Goal: Task Accomplishment & Management: Use online tool/utility

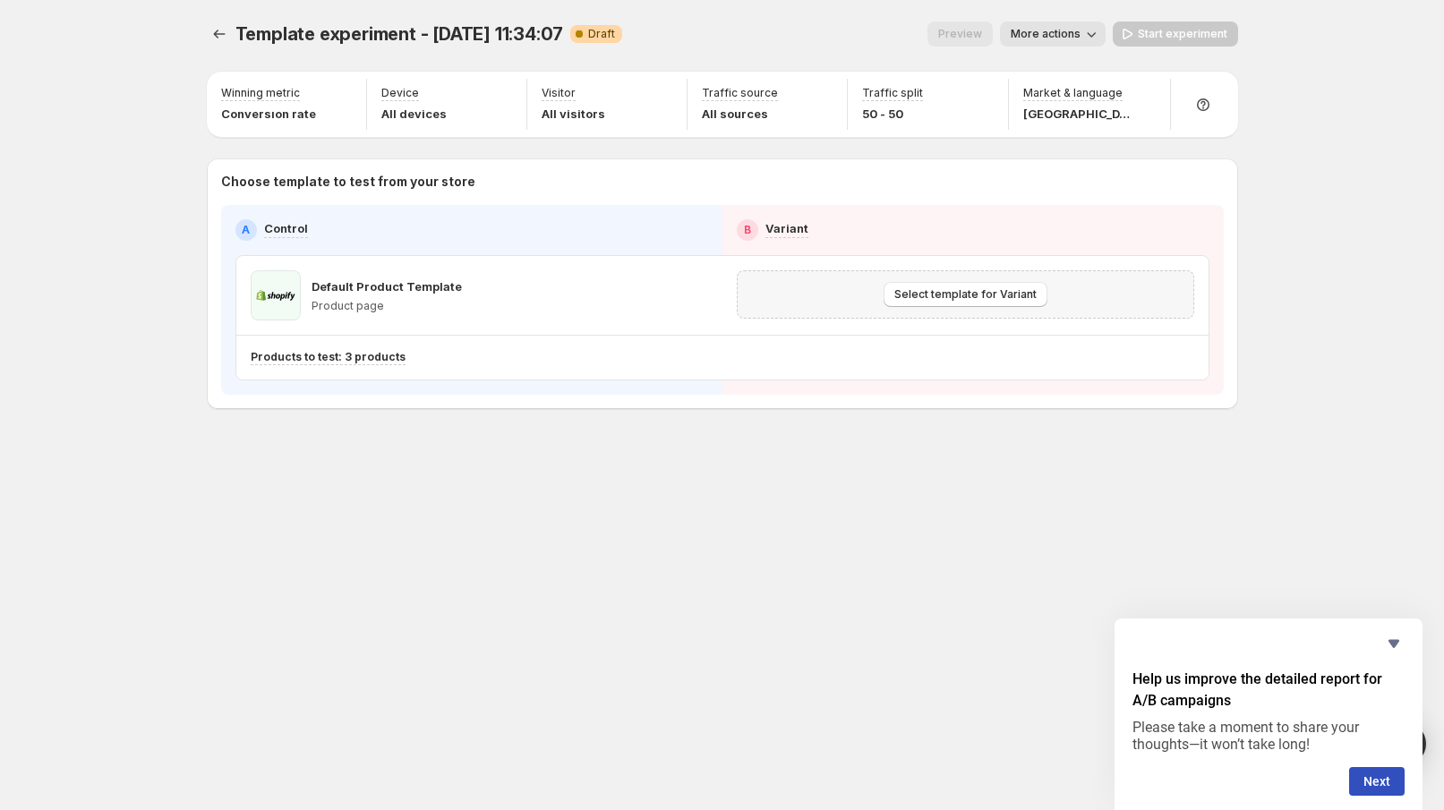
click at [925, 294] on span "Select template for Variant" at bounding box center [965, 294] width 142 height 14
click at [874, 302] on div "Select template for Variant" at bounding box center [965, 294] width 434 height 25
click at [905, 301] on span "Select template for Variant" at bounding box center [965, 294] width 142 height 14
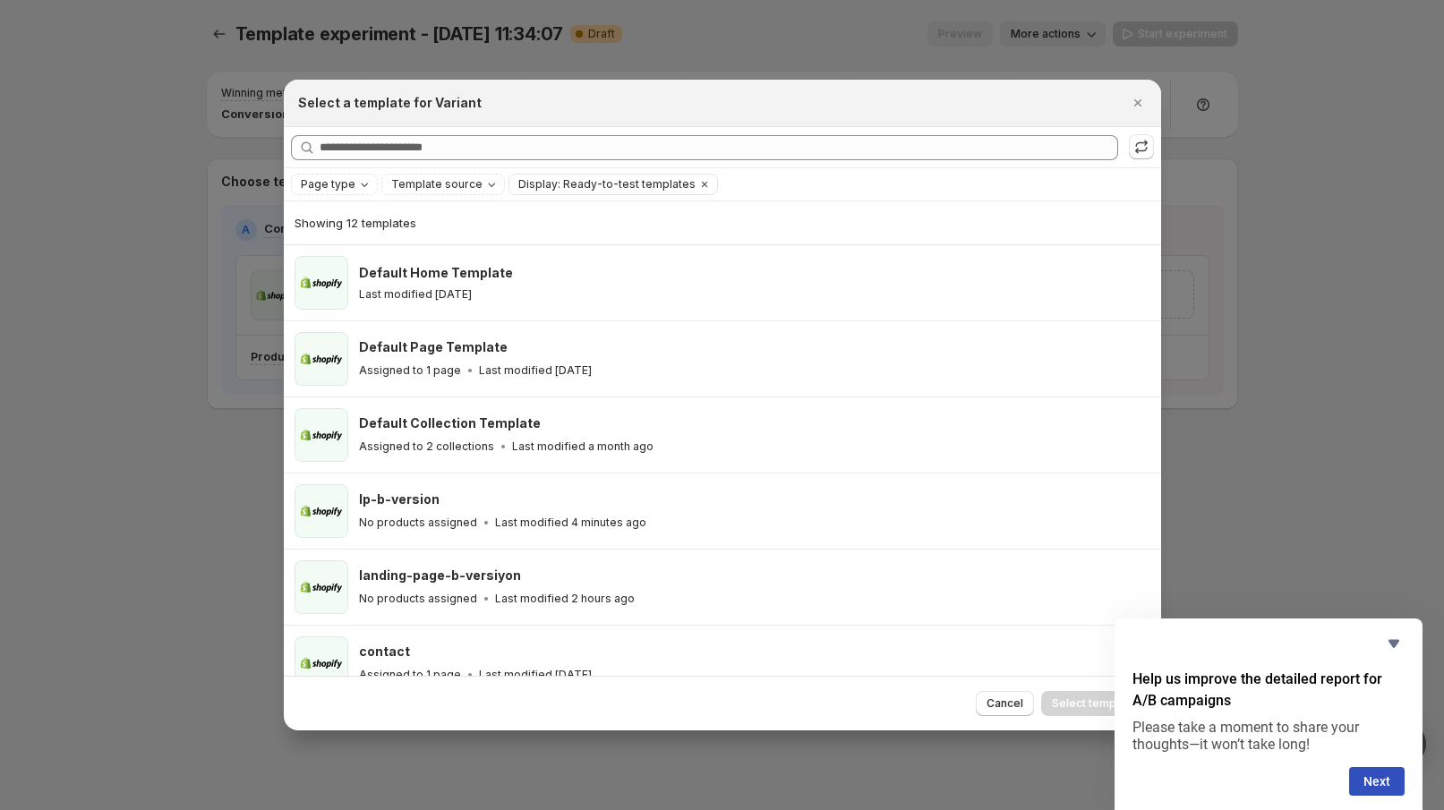
click at [673, 508] on div "lp-b-version No products assigned Last modified 4 minutes ago" at bounding box center [752, 510] width 786 height 41
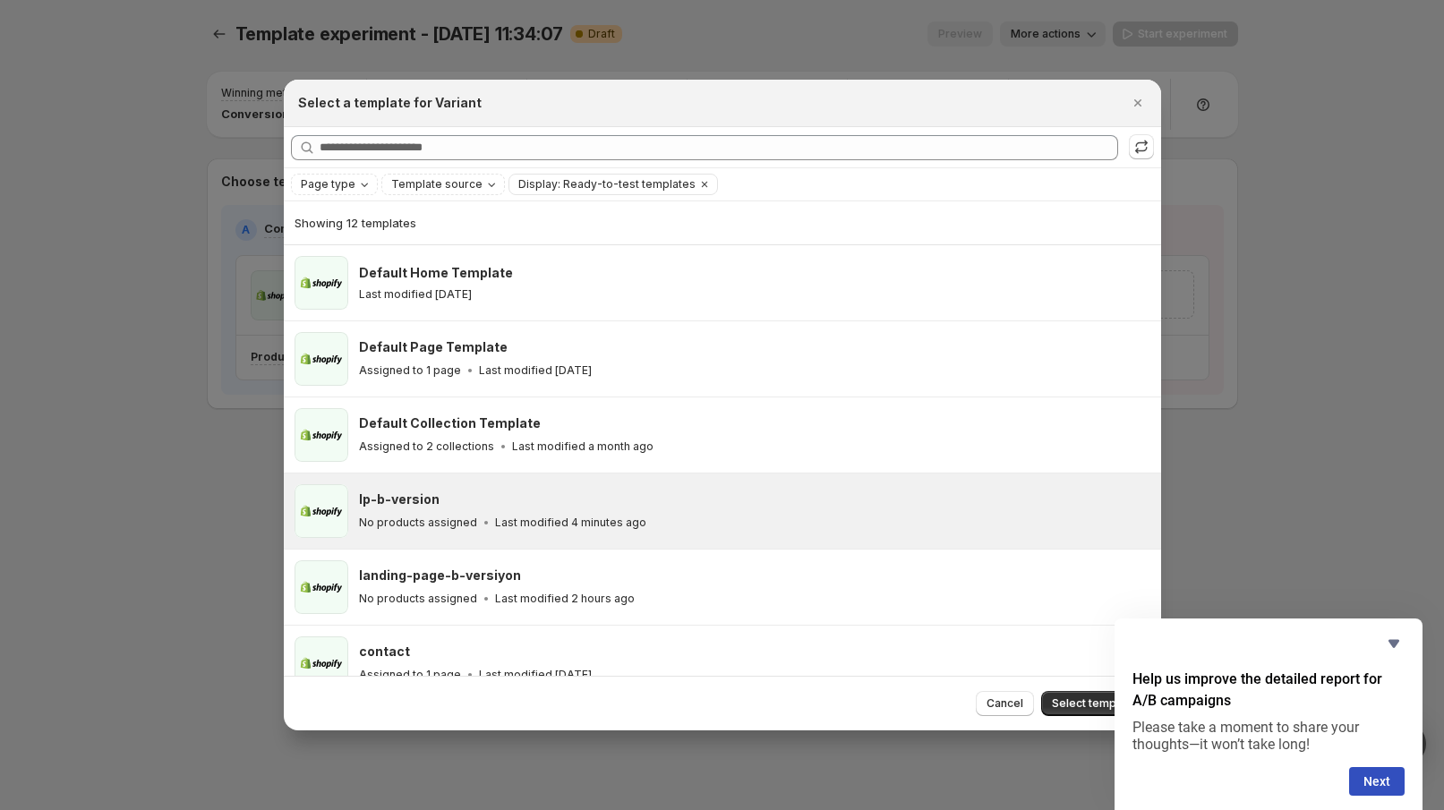
click at [1078, 706] on span "Select template" at bounding box center [1094, 703] width 84 height 14
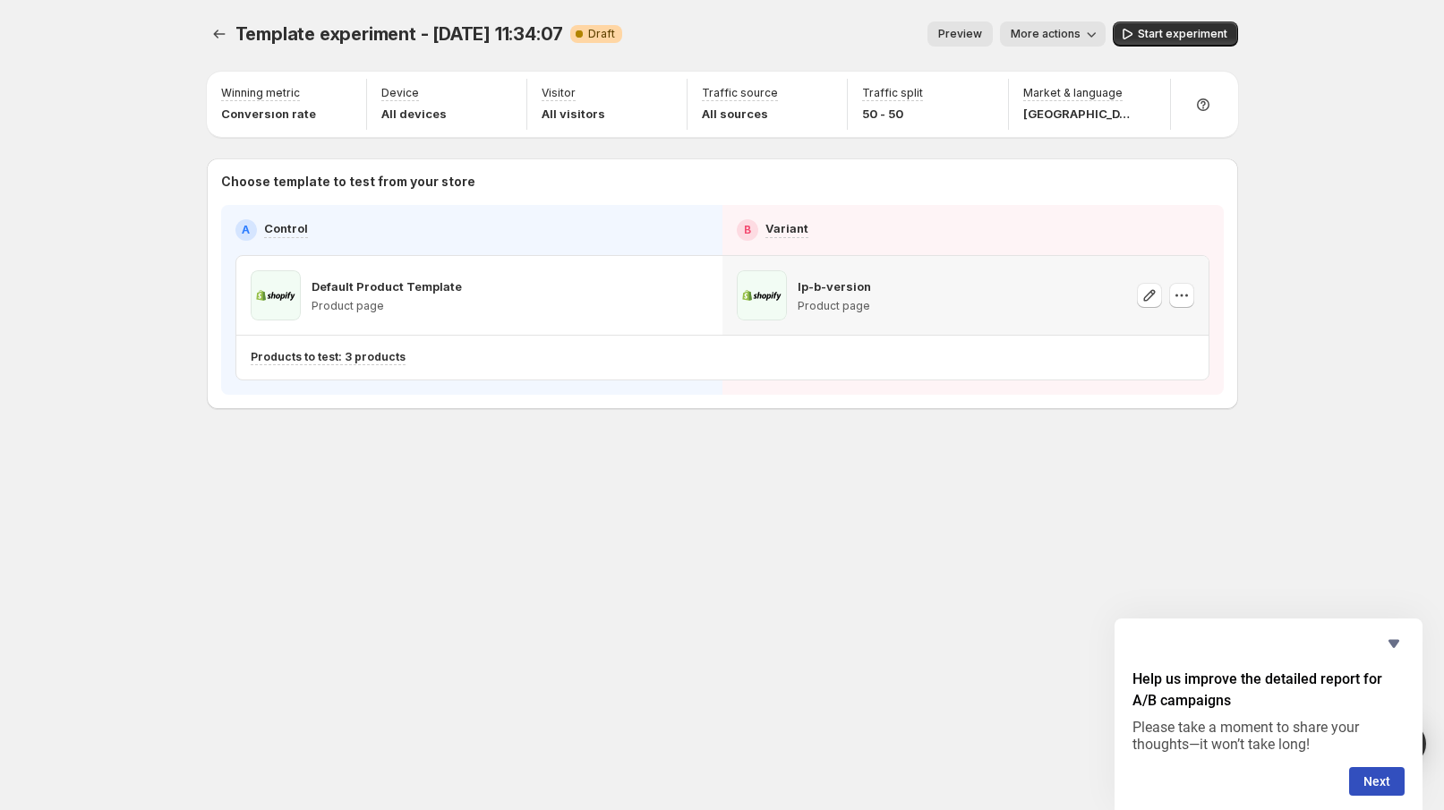
click at [1181, 293] on icon "button" at bounding box center [1181, 295] width 18 height 18
click at [1181, 291] on icon "button" at bounding box center [1181, 295] width 18 height 18
click at [1393, 774] on button "Next" at bounding box center [1376, 781] width 55 height 29
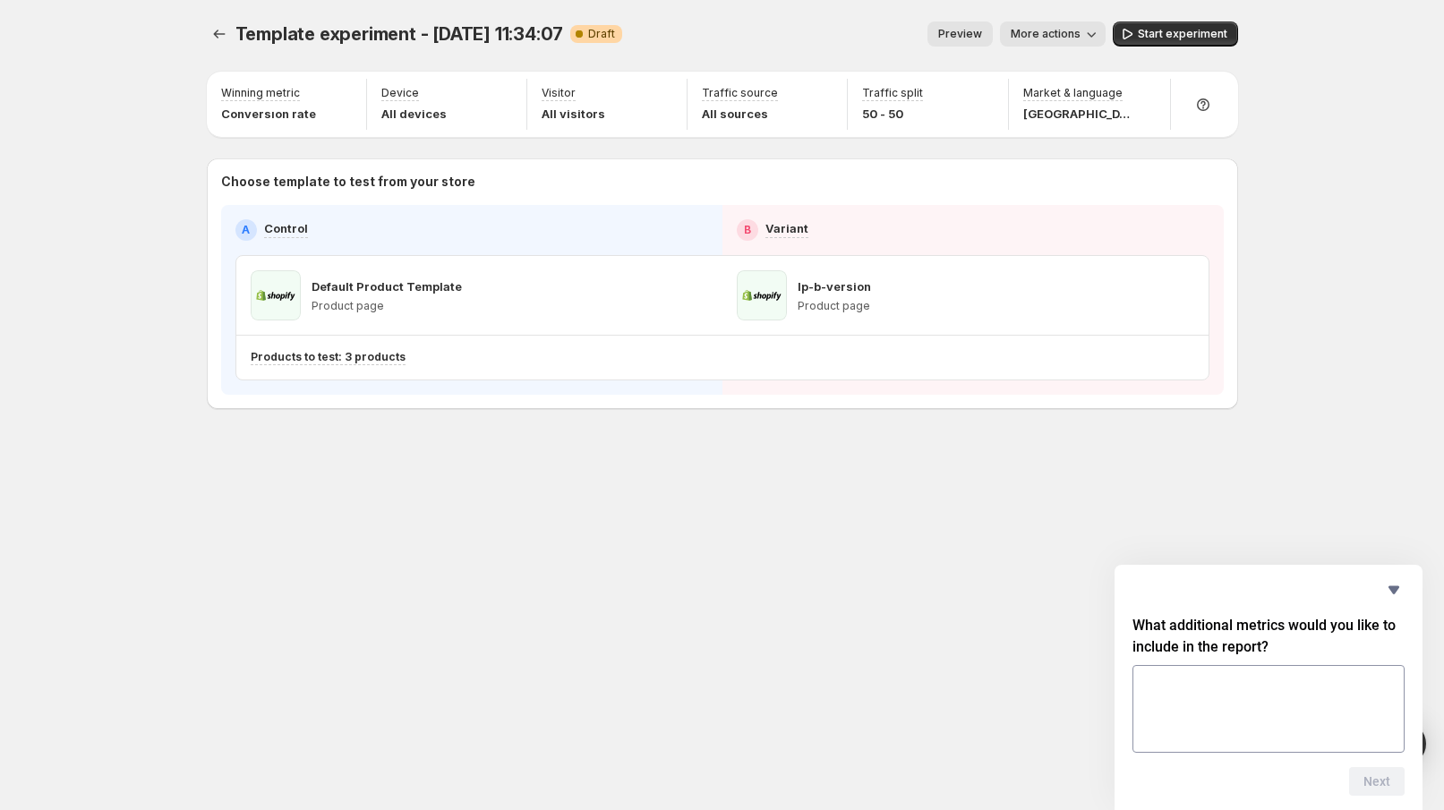
click at [1391, 586] on icon "Hide survey" at bounding box center [1393, 590] width 11 height 8
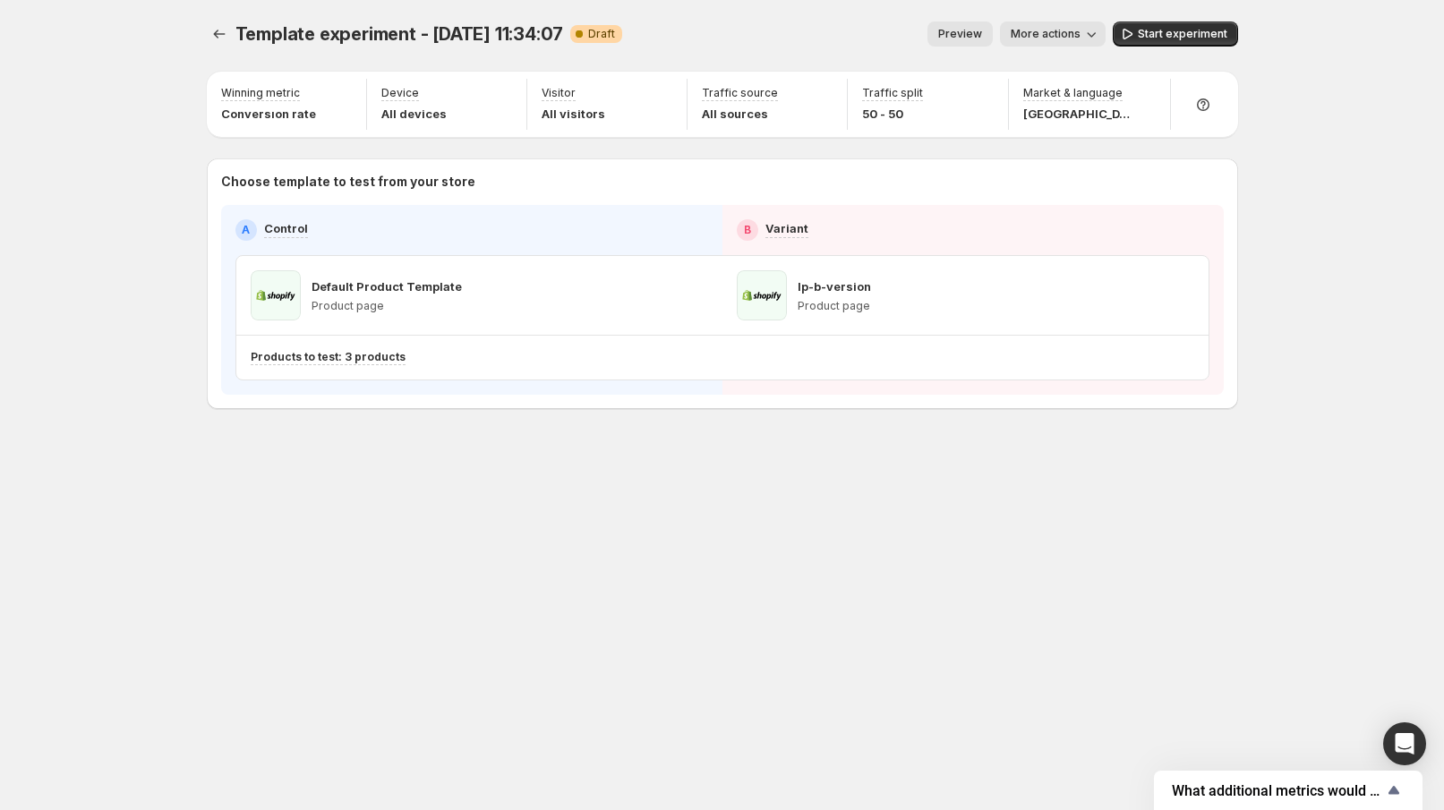
click at [263, 116] on p "Conversıon rate" at bounding box center [268, 114] width 95 height 18
click at [406, 120] on p "All devices" at bounding box center [413, 114] width 65 height 18
click at [575, 126] on div "Visitor All visitors" at bounding box center [606, 104] width 145 height 51
click at [780, 128] on div "Traffic source All sources" at bounding box center [767, 104] width 145 height 51
click at [907, 125] on div "Traffic split 50 - 50" at bounding box center [927, 104] width 145 height 51
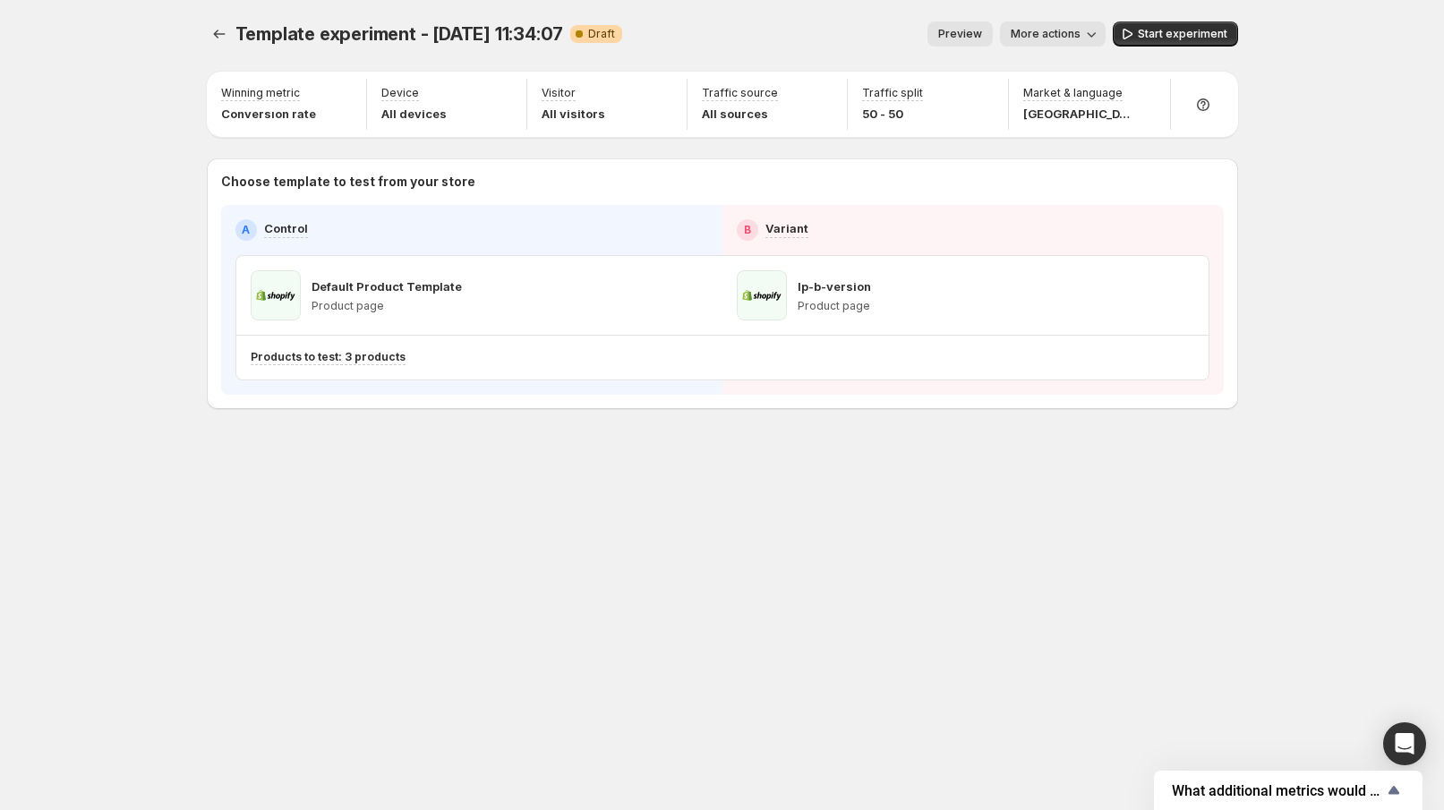
click at [1105, 125] on div "Market & language Türkiye" at bounding box center [1089, 104] width 147 height 51
click at [1078, 29] on span "More actions" at bounding box center [1045, 34] width 70 height 14
click at [1083, 128] on span "Copy live page link" at bounding box center [1092, 132] width 107 height 14
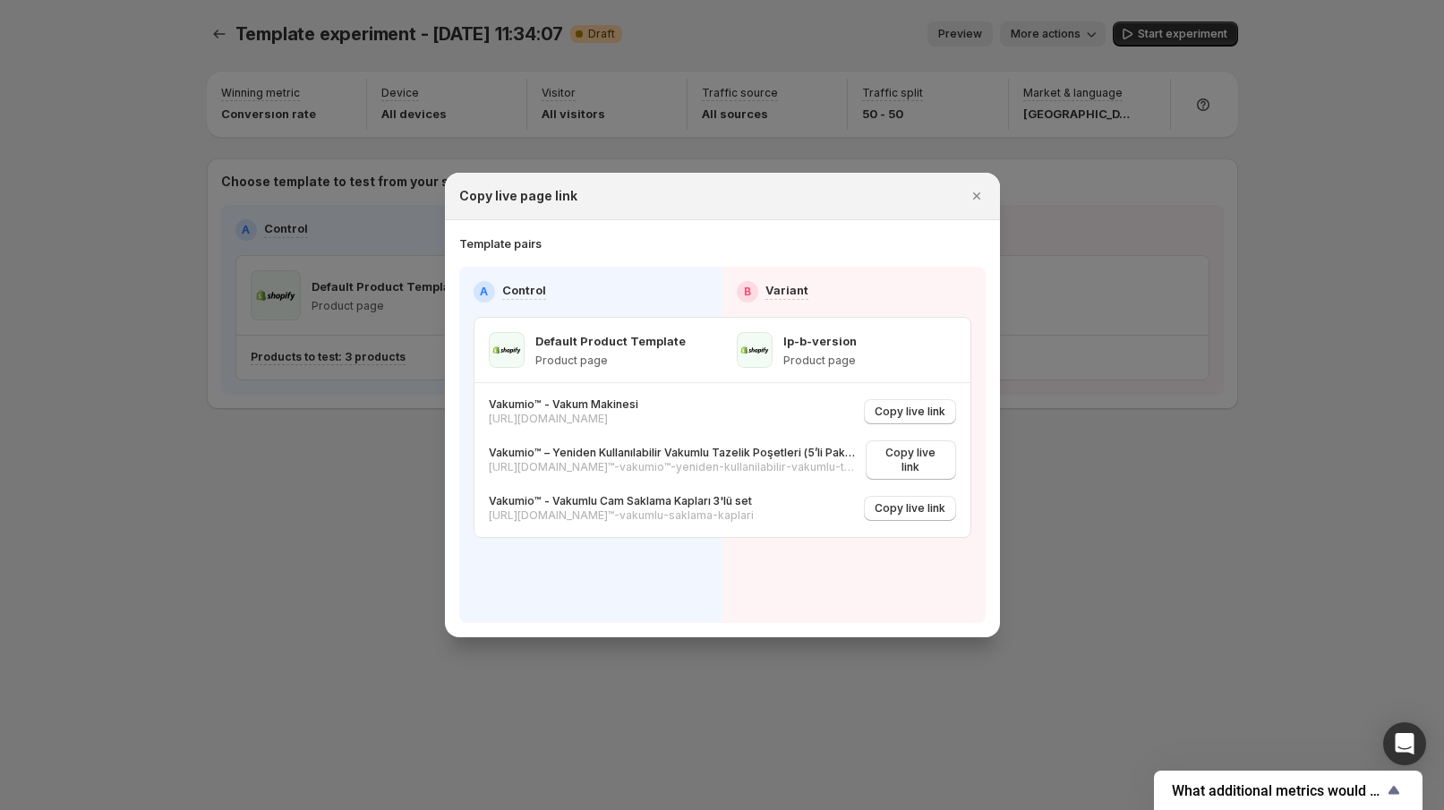
click at [851, 354] on p "Product page" at bounding box center [819, 361] width 73 height 14
click at [916, 423] on button "Copy live link" at bounding box center [910, 411] width 92 height 25
click at [778, 355] on div "lp-b-version Product page" at bounding box center [797, 350] width 120 height 36
click at [750, 291] on div "B" at bounding box center [747, 291] width 21 height 21
click at [766, 358] on span ":r39:" at bounding box center [755, 350] width 36 height 36
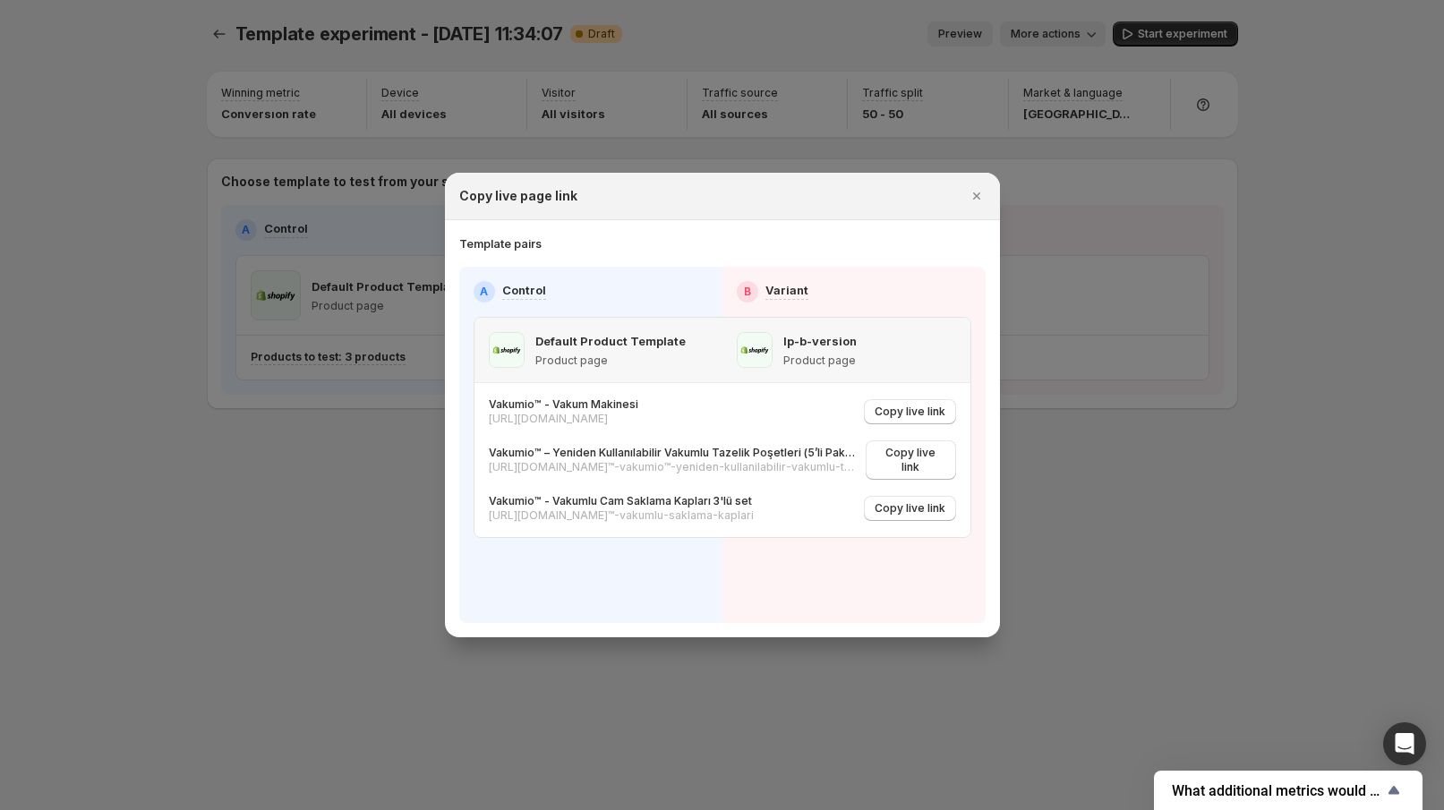
click at [766, 358] on span ":r39:" at bounding box center [755, 350] width 36 height 36
click at [733, 508] on p "https://2nisv0-nn.myshopify.com/products/vakumio™-vakumlu-saklama-kaplari" at bounding box center [621, 515] width 265 height 14
click at [561, 341] on p "Default Product Template" at bounding box center [610, 341] width 150 height 18
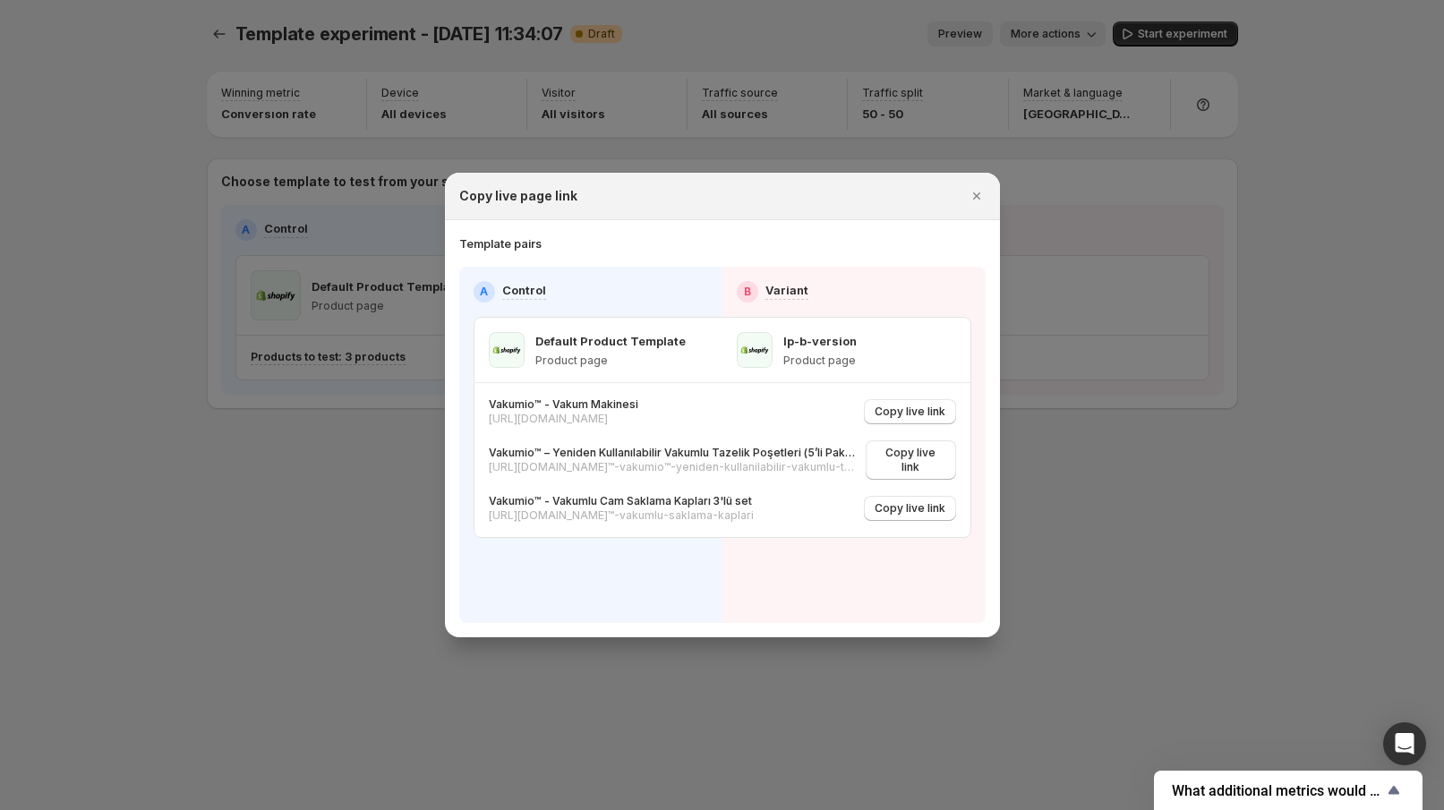
click at [554, 287] on div "A Control" at bounding box center [590, 291] width 234 height 21
click at [529, 294] on p "Control" at bounding box center [524, 290] width 44 height 18
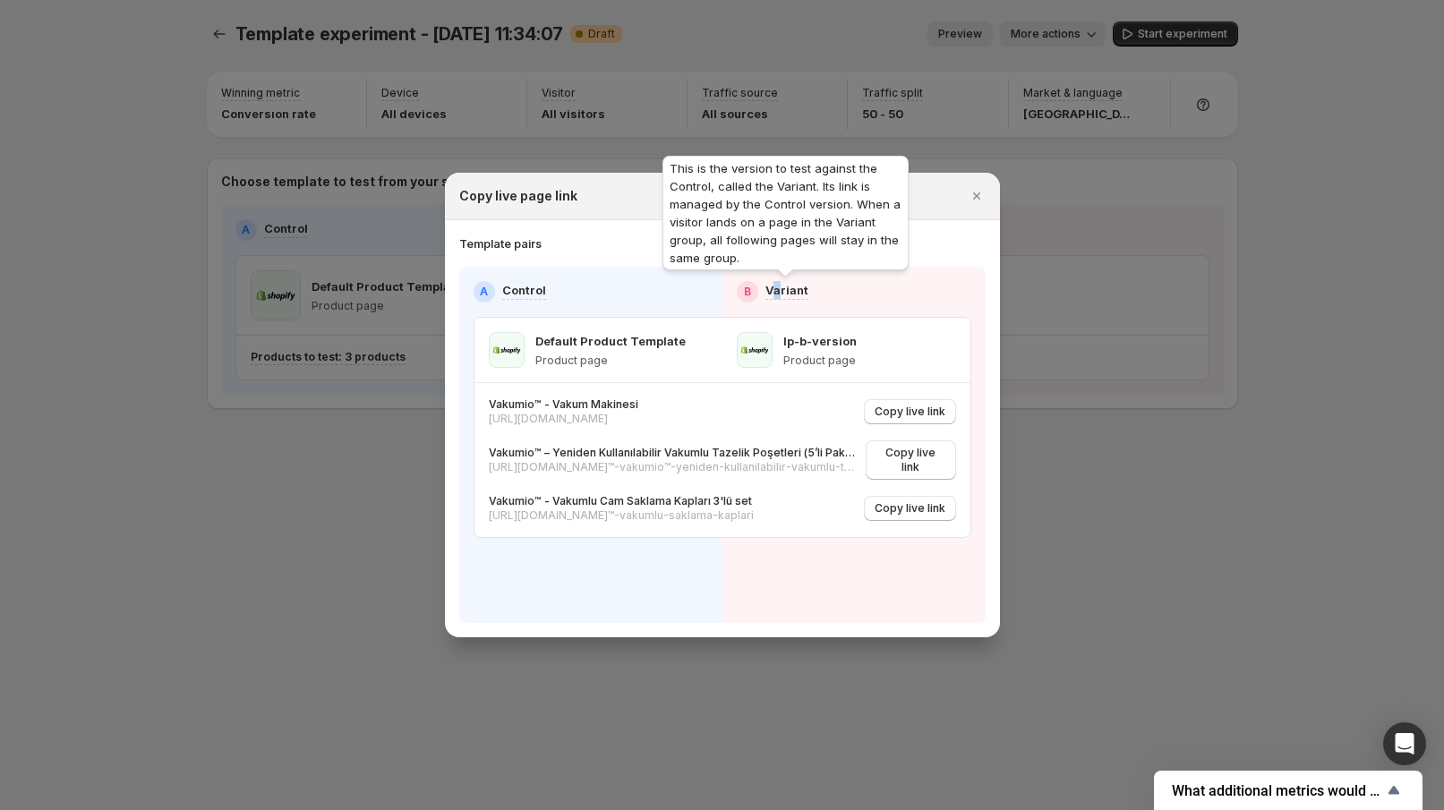
click at [776, 298] on p "Variant" at bounding box center [786, 290] width 43 height 18
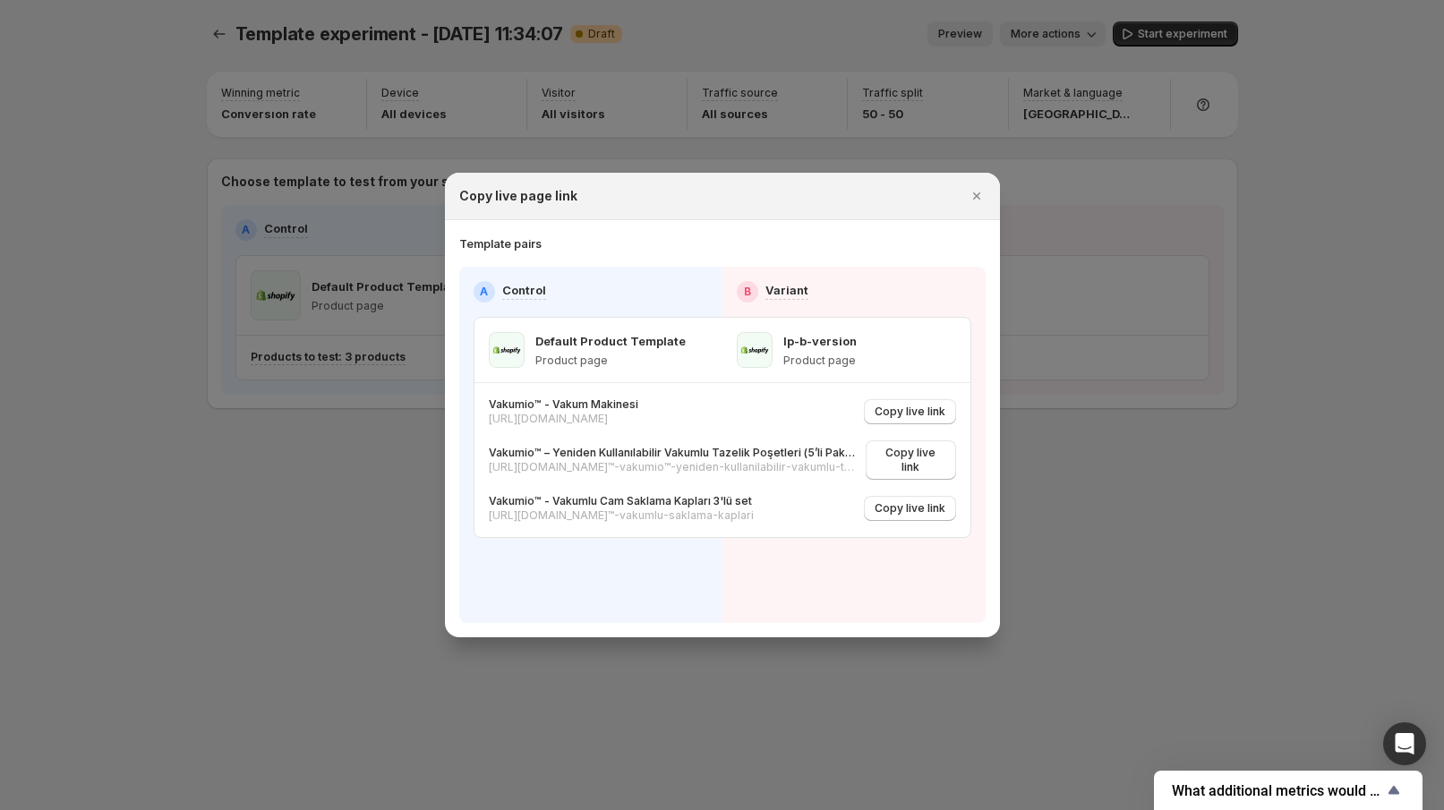
click at [832, 296] on div "B Variant" at bounding box center [854, 291] width 234 height 21
click at [890, 361] on div "lp-b-version Product page" at bounding box center [846, 350] width 219 height 36
click at [851, 499] on icon ":r39:" at bounding box center [844, 508] width 18 height 18
click at [978, 196] on icon "Close" at bounding box center [976, 196] width 18 height 18
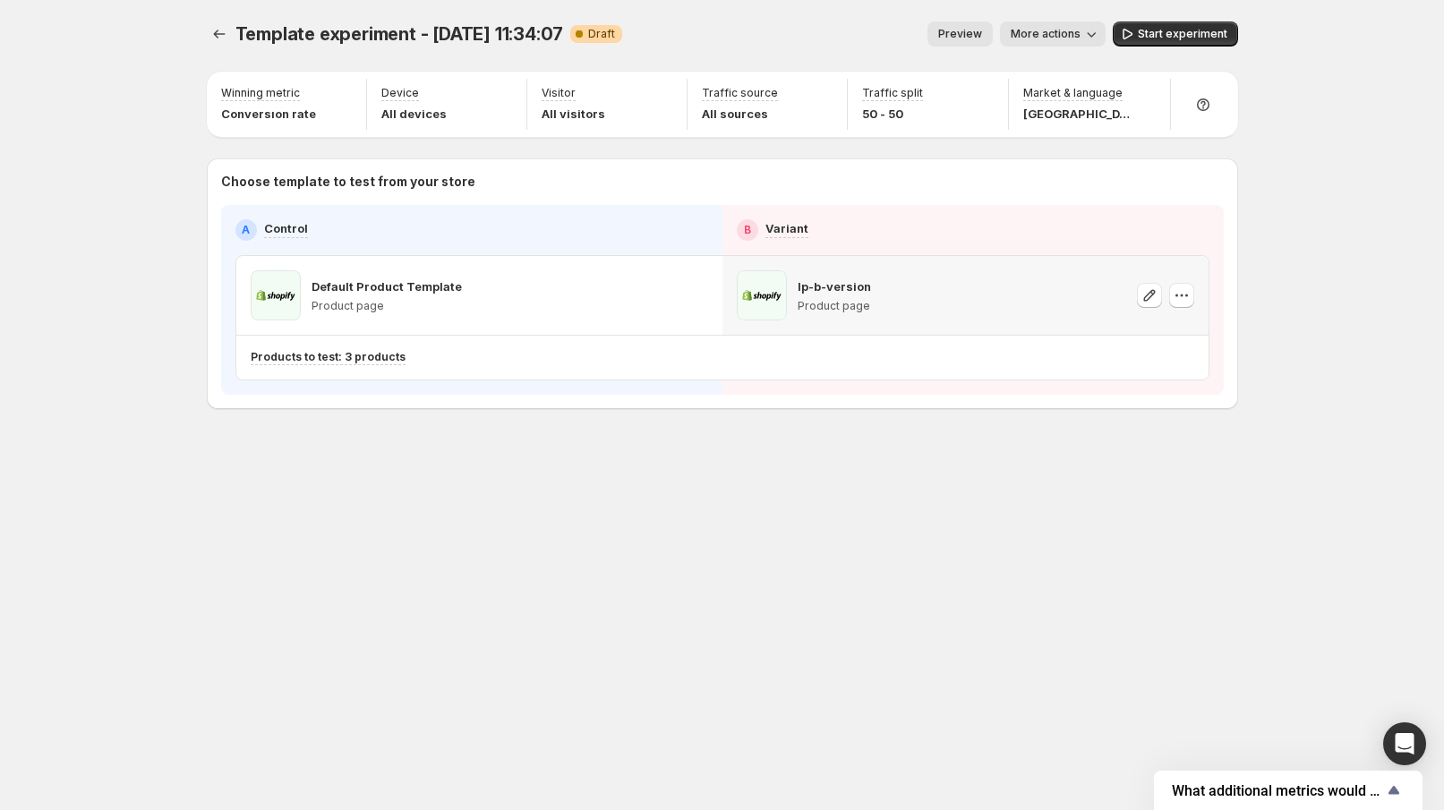
click at [1177, 298] on icon "button" at bounding box center [1181, 295] width 18 height 18
click at [1042, 294] on div "lp-b-version Product page" at bounding box center [965, 295] width 457 height 50
click at [773, 299] on span at bounding box center [762, 295] width 50 height 50
click at [504, 356] on div "Products to test: 3 products" at bounding box center [644, 357] width 786 height 15
click at [1102, 358] on span "Change products to test" at bounding box center [1118, 358] width 129 height 14
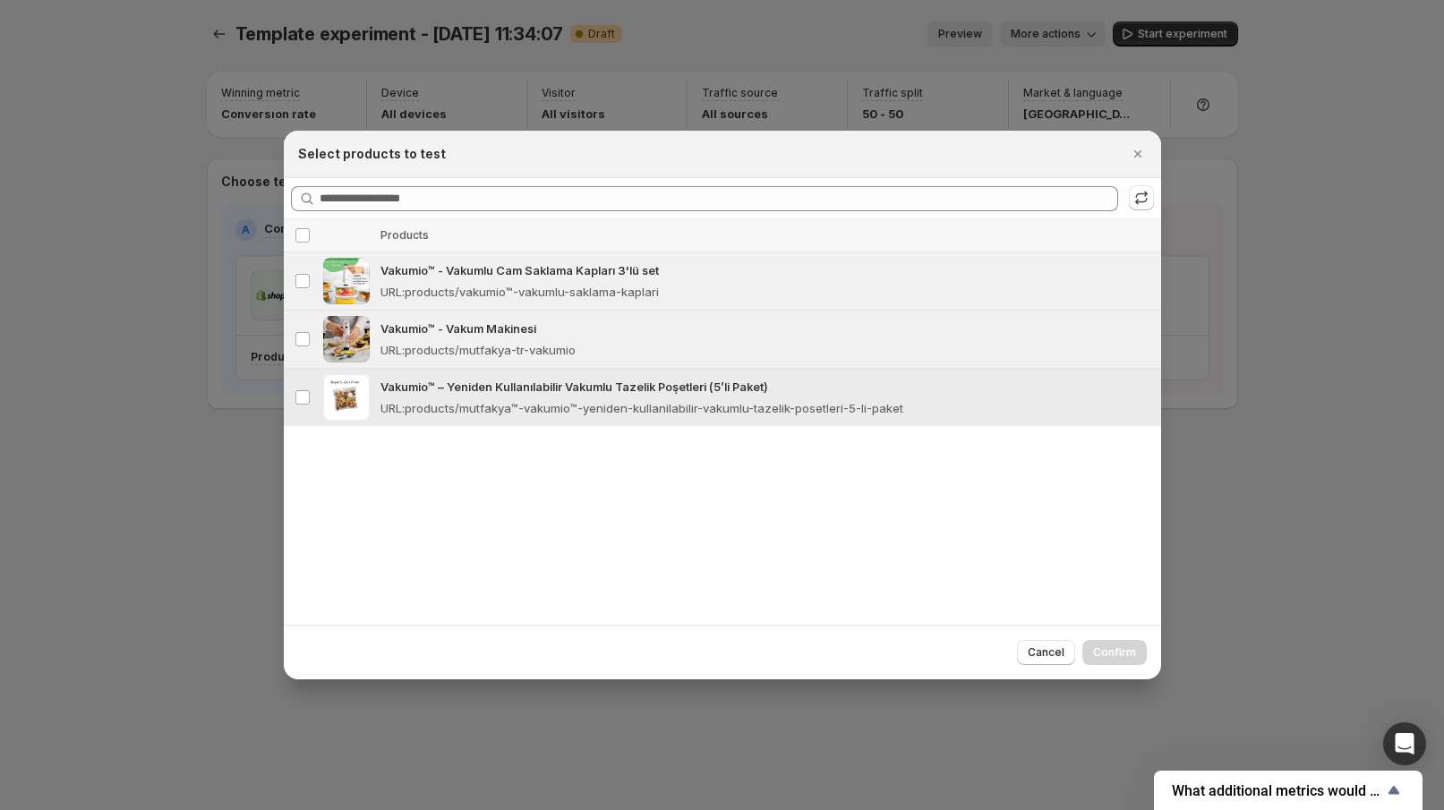
click at [296, 388] on td "Select product" at bounding box center [301, 398] width 34 height 58
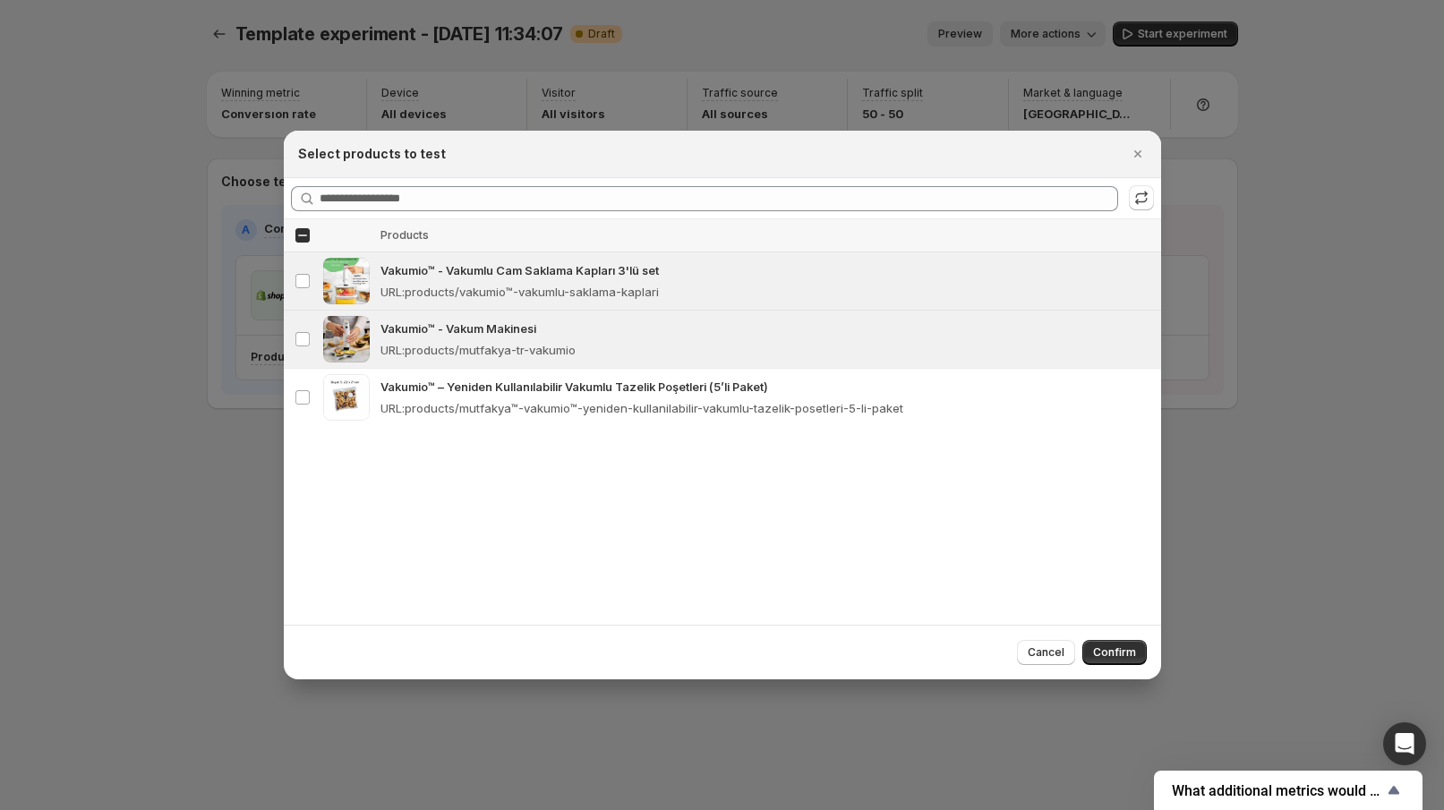
click at [1117, 658] on span "Confirm" at bounding box center [1114, 652] width 43 height 14
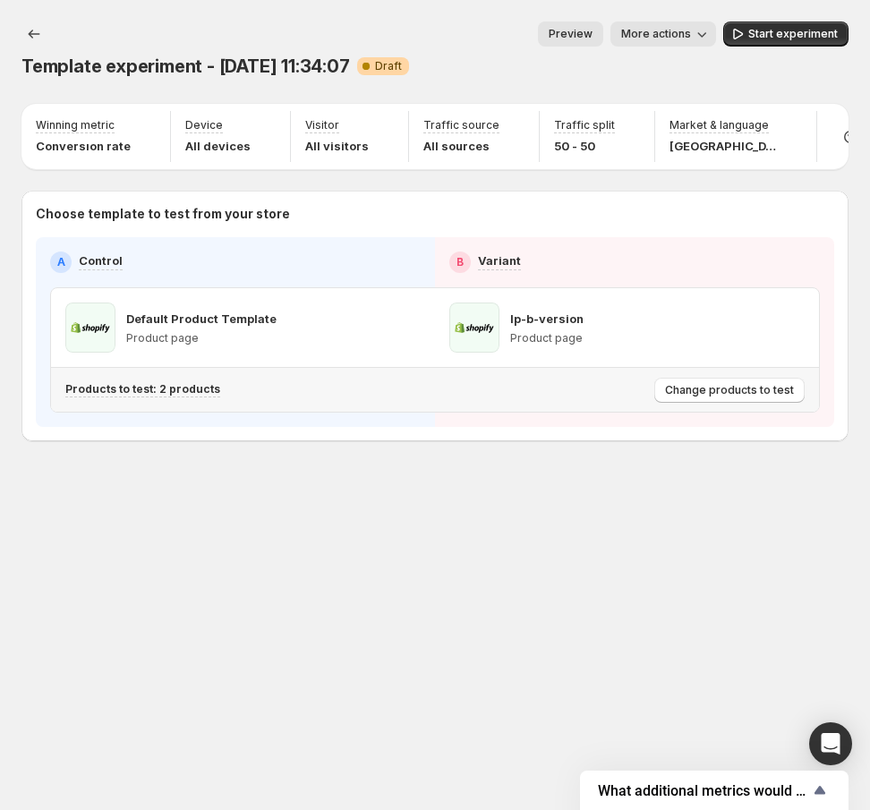
click at [735, 397] on span "Change products to test" at bounding box center [729, 390] width 129 height 14
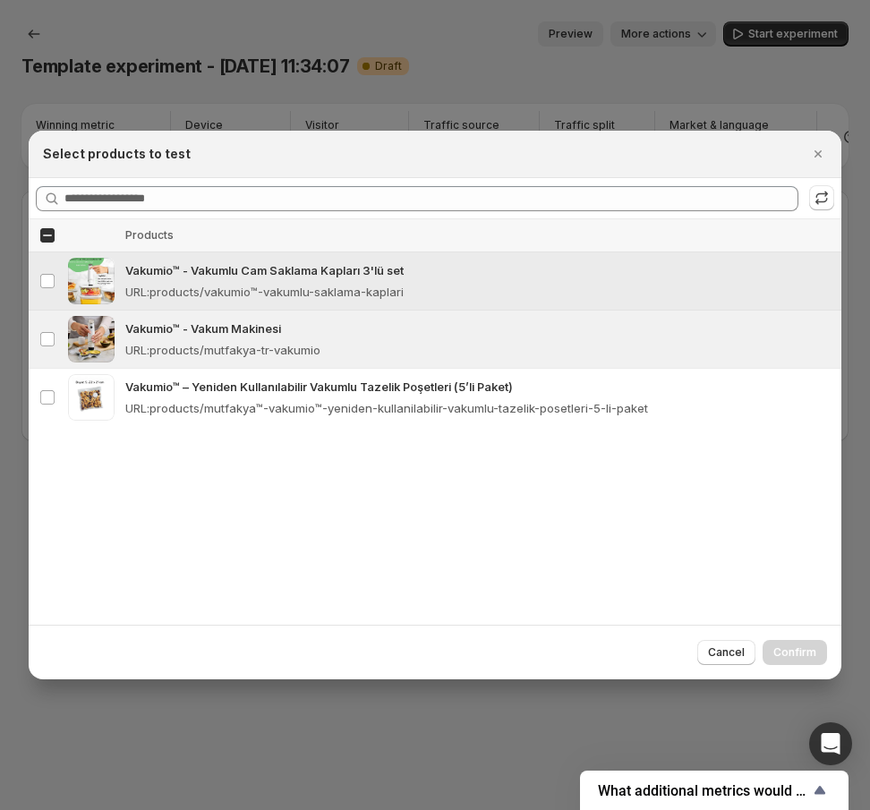
click at [176, 270] on p "Vakumio™ - Vakumlu Cam Saklama Kapları 3'lü set" at bounding box center [477, 270] width 705 height 18
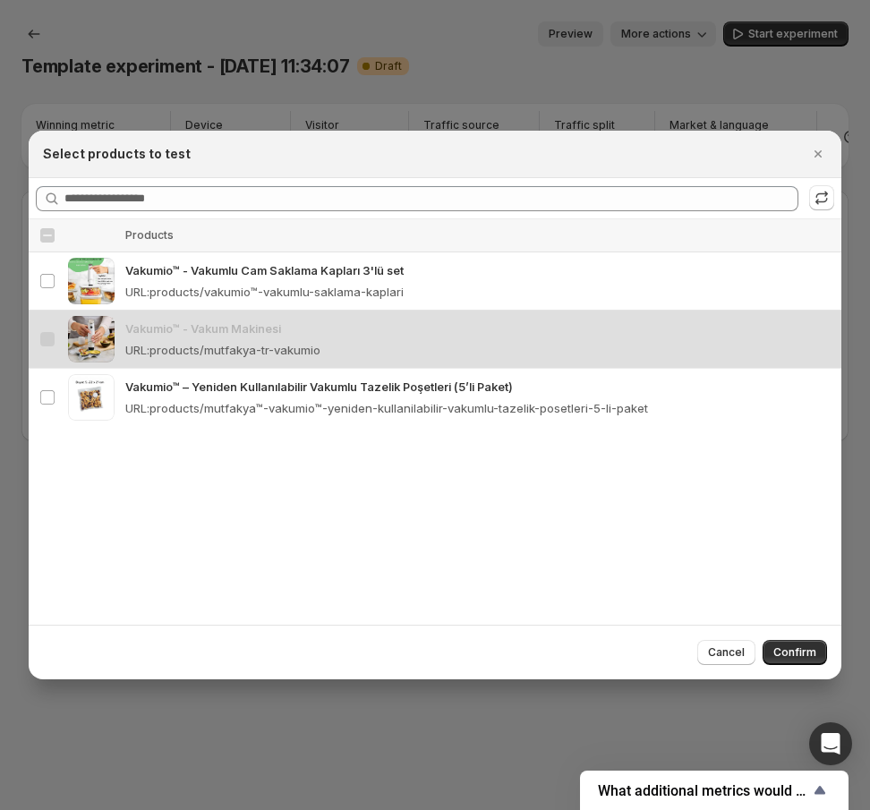
click at [807, 650] on span "Confirm" at bounding box center [794, 652] width 43 height 14
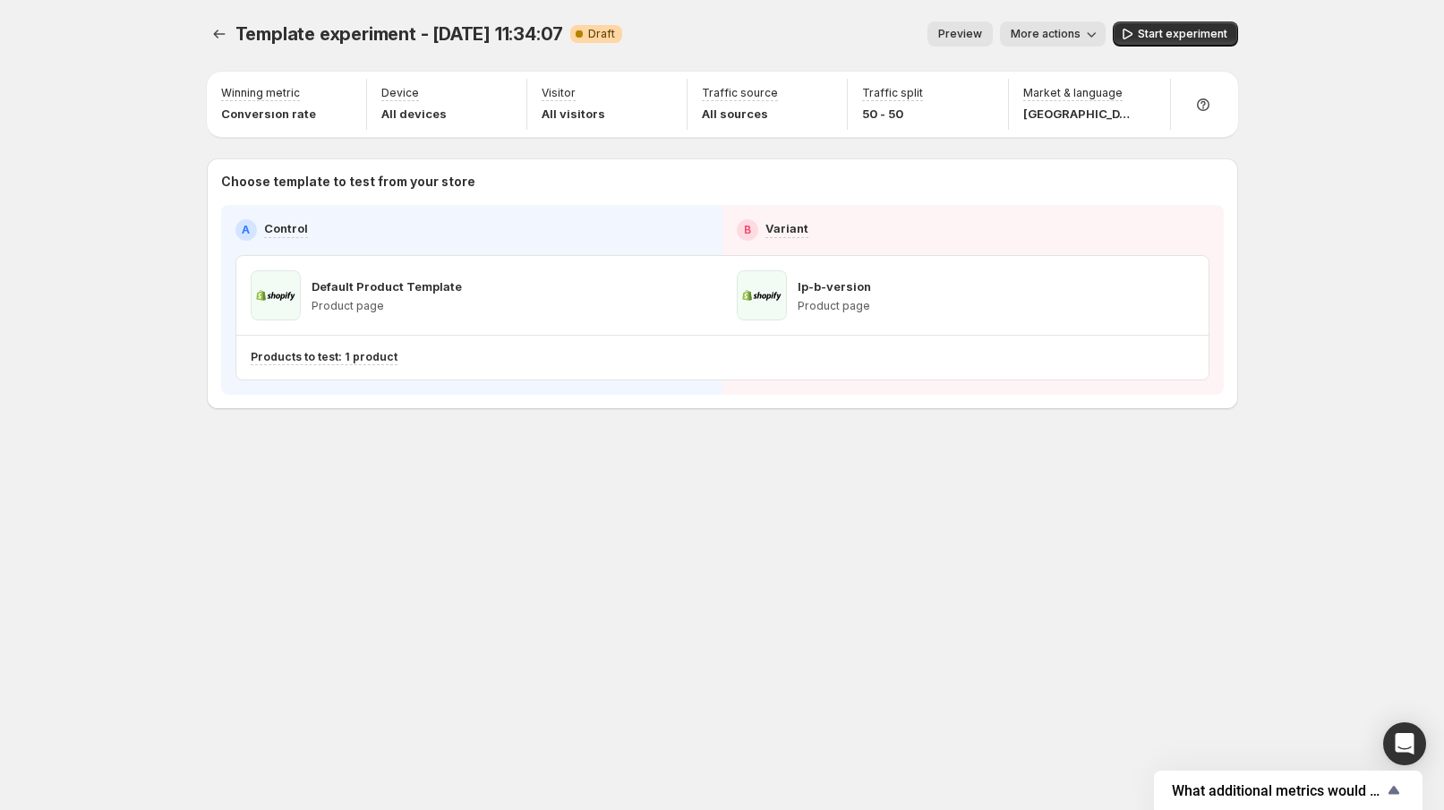
click at [1177, 34] on span "Start experiment" at bounding box center [1182, 34] width 89 height 14
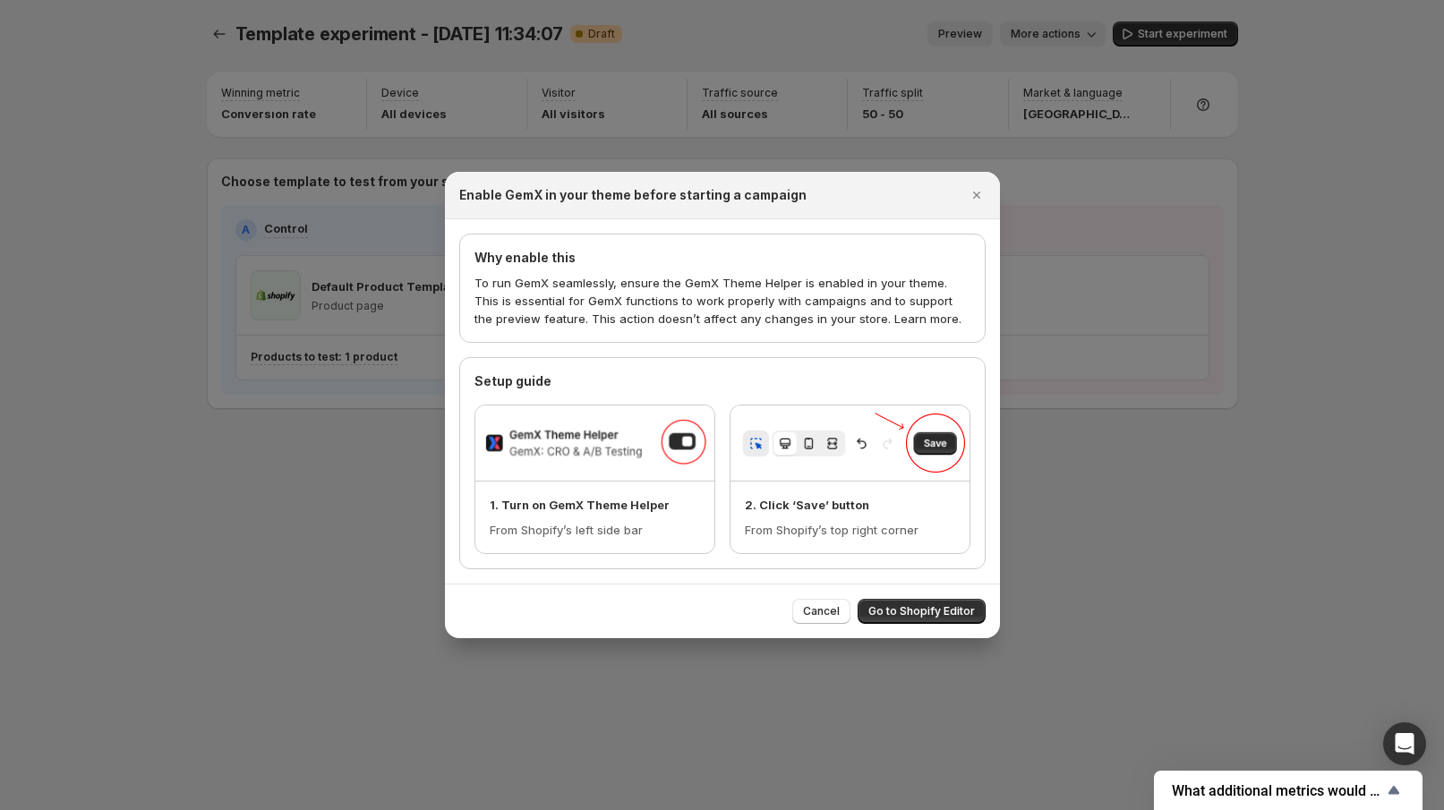
click at [926, 606] on span "Go to Shopify Editor" at bounding box center [921, 611] width 107 height 14
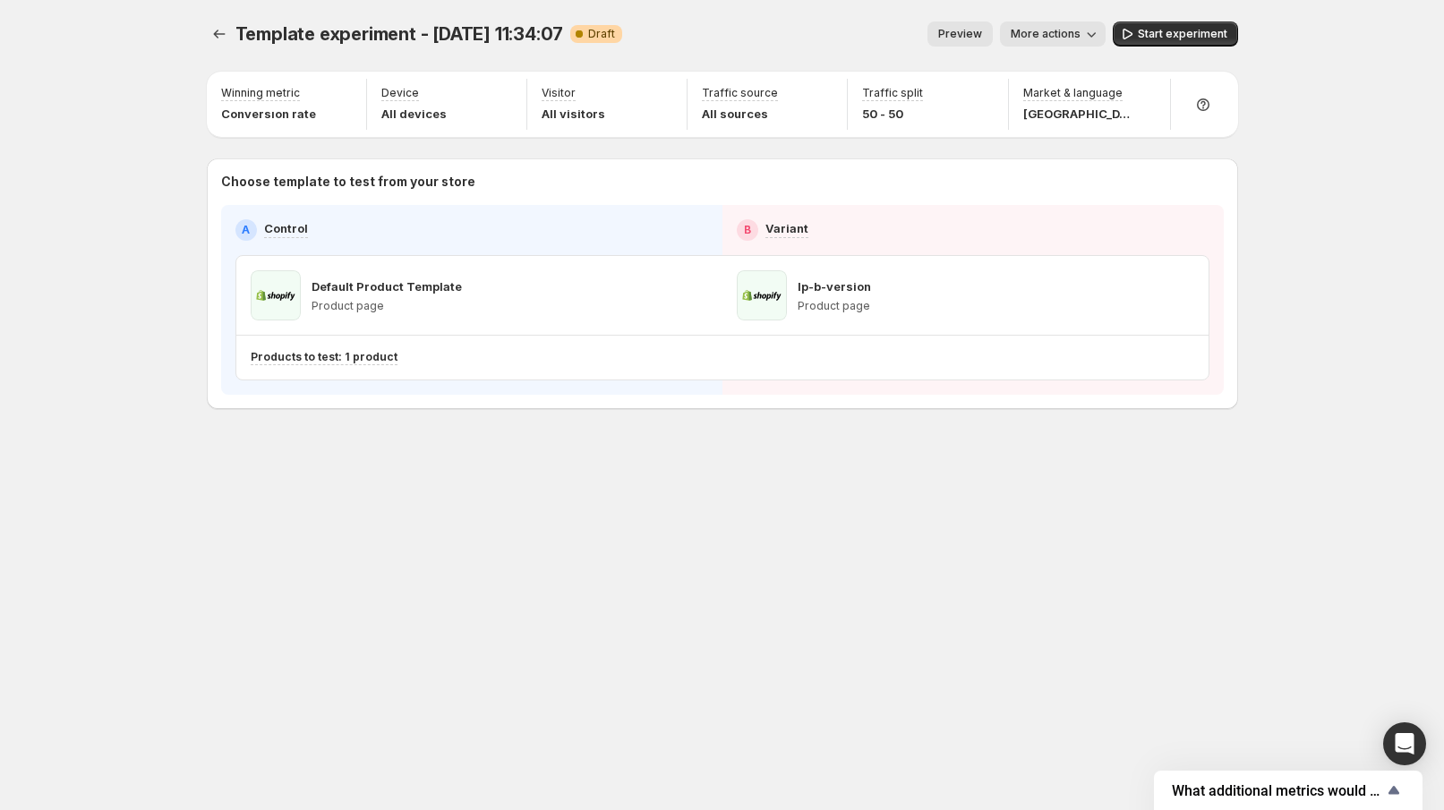
click at [1169, 38] on span "Start experiment" at bounding box center [1182, 34] width 89 height 14
click at [950, 39] on span "Preview" at bounding box center [952, 34] width 44 height 14
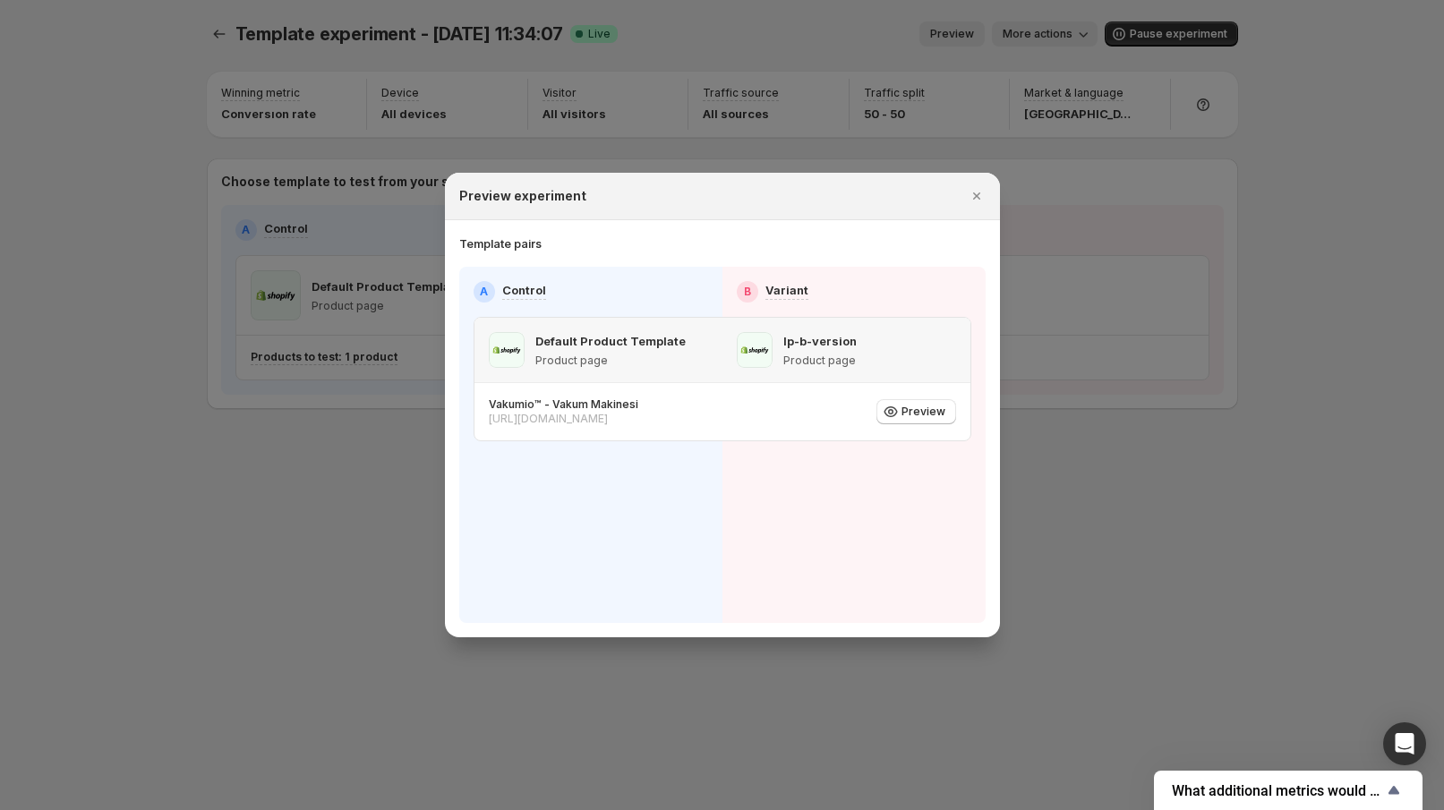
click at [825, 363] on p "Product page" at bounding box center [819, 361] width 73 height 14
click at [912, 411] on span "Preview" at bounding box center [923, 412] width 44 height 14
click at [860, 412] on icon ":r6p:" at bounding box center [856, 411] width 13 height 13
click at [850, 415] on icon ":r6p:" at bounding box center [857, 412] width 18 height 18
click at [213, 315] on div at bounding box center [722, 405] width 1444 height 810
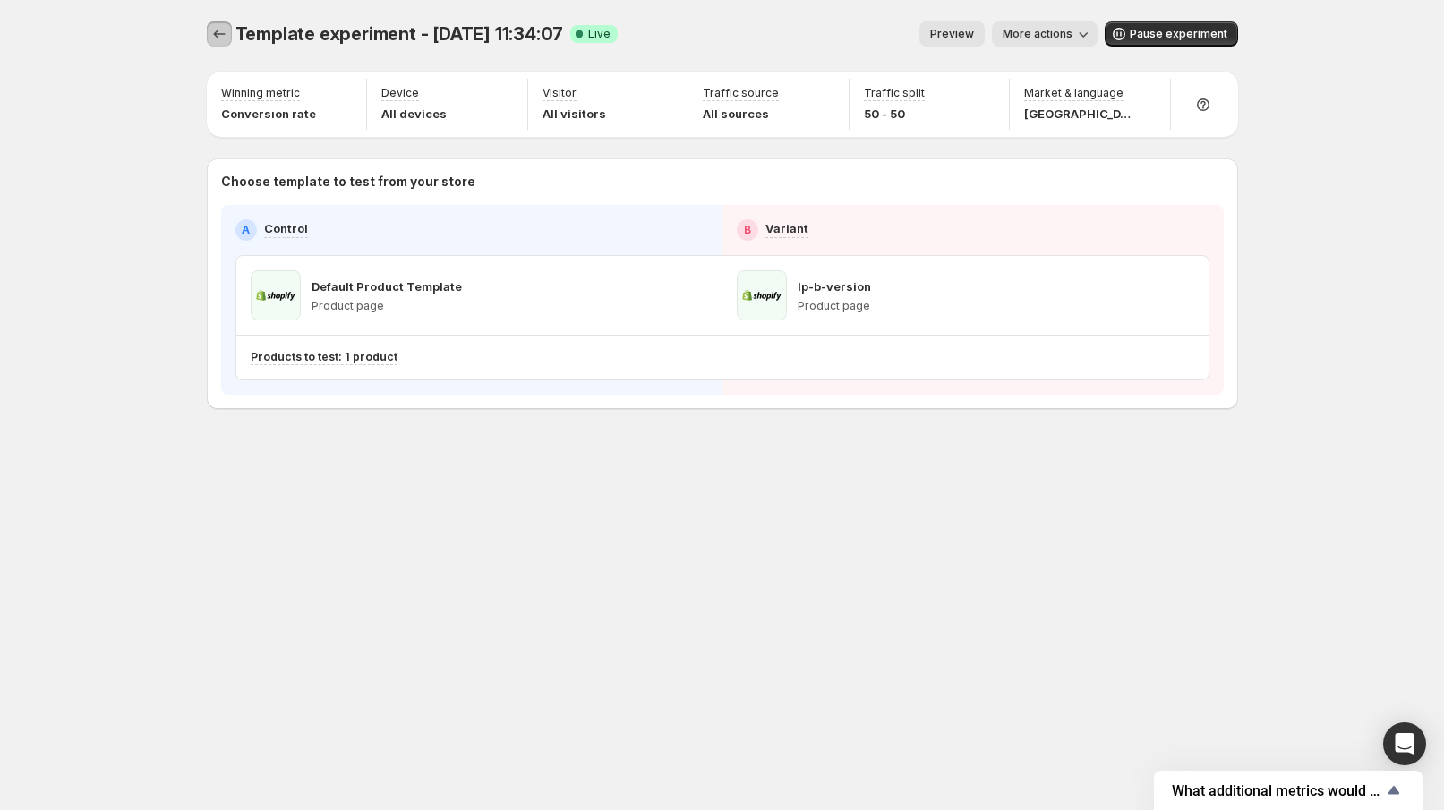
click at [218, 32] on icon "Experiments" at bounding box center [219, 34] width 18 height 18
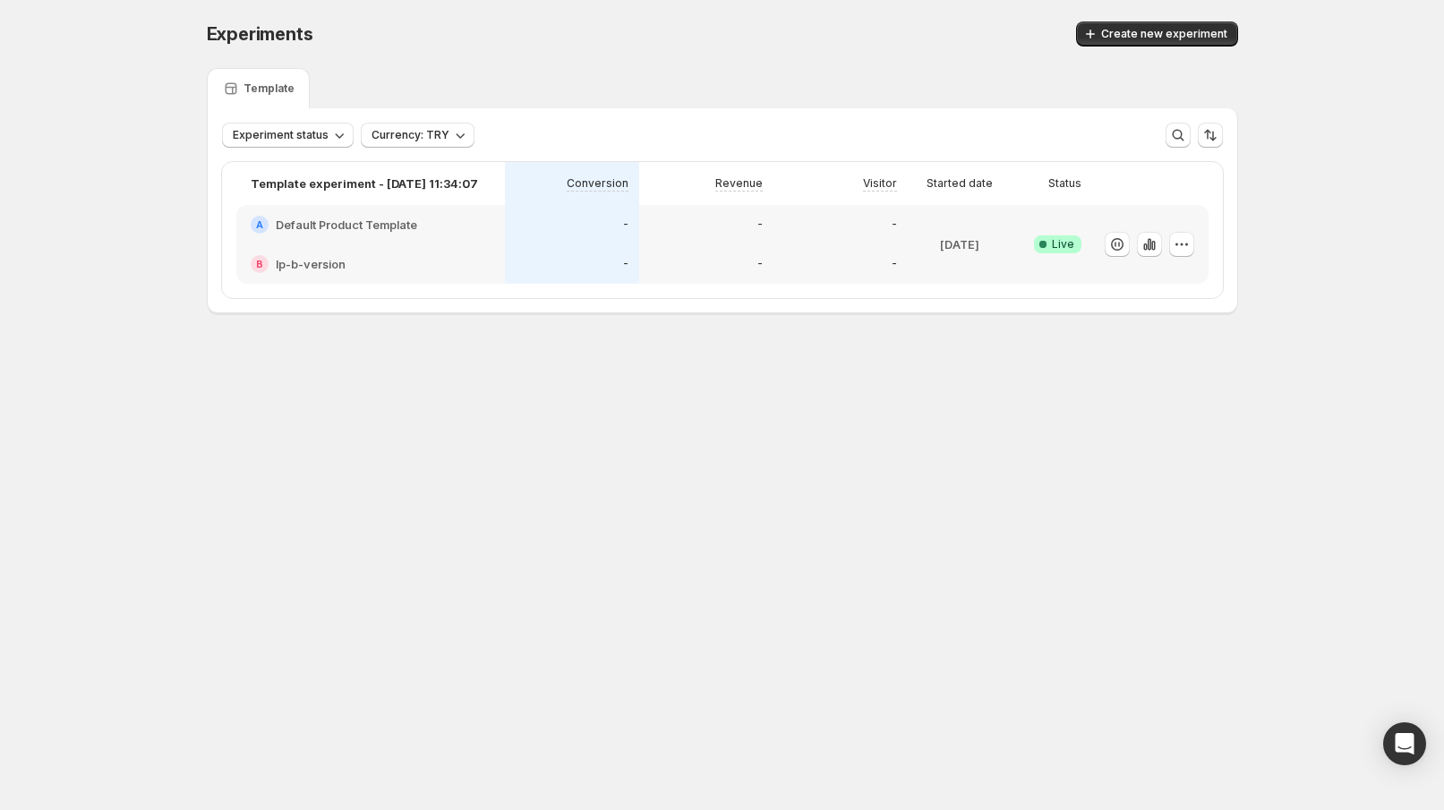
click at [1150, 243] on icon "button" at bounding box center [1148, 244] width 4 height 12
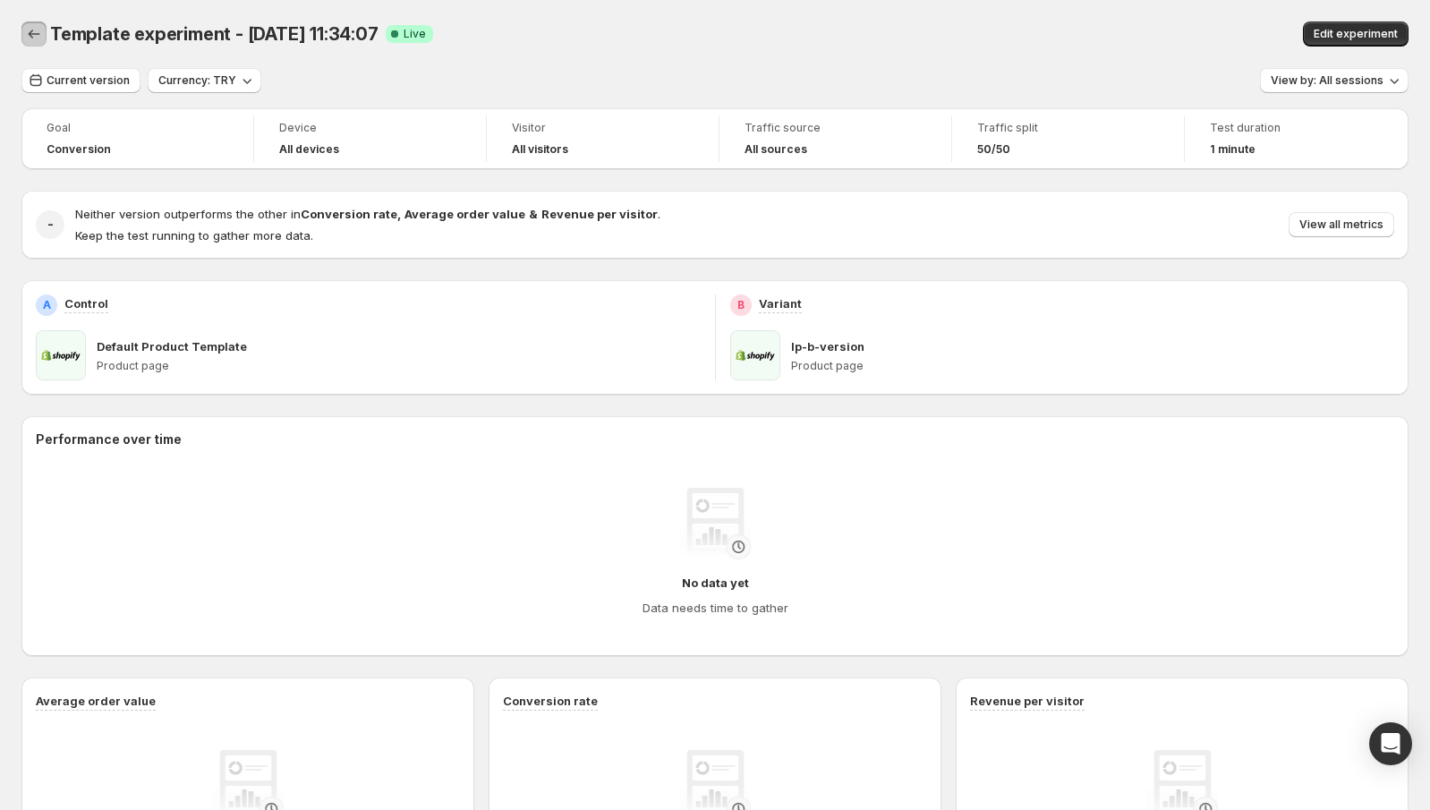
click at [39, 36] on icon "Back" at bounding box center [34, 34] width 18 height 18
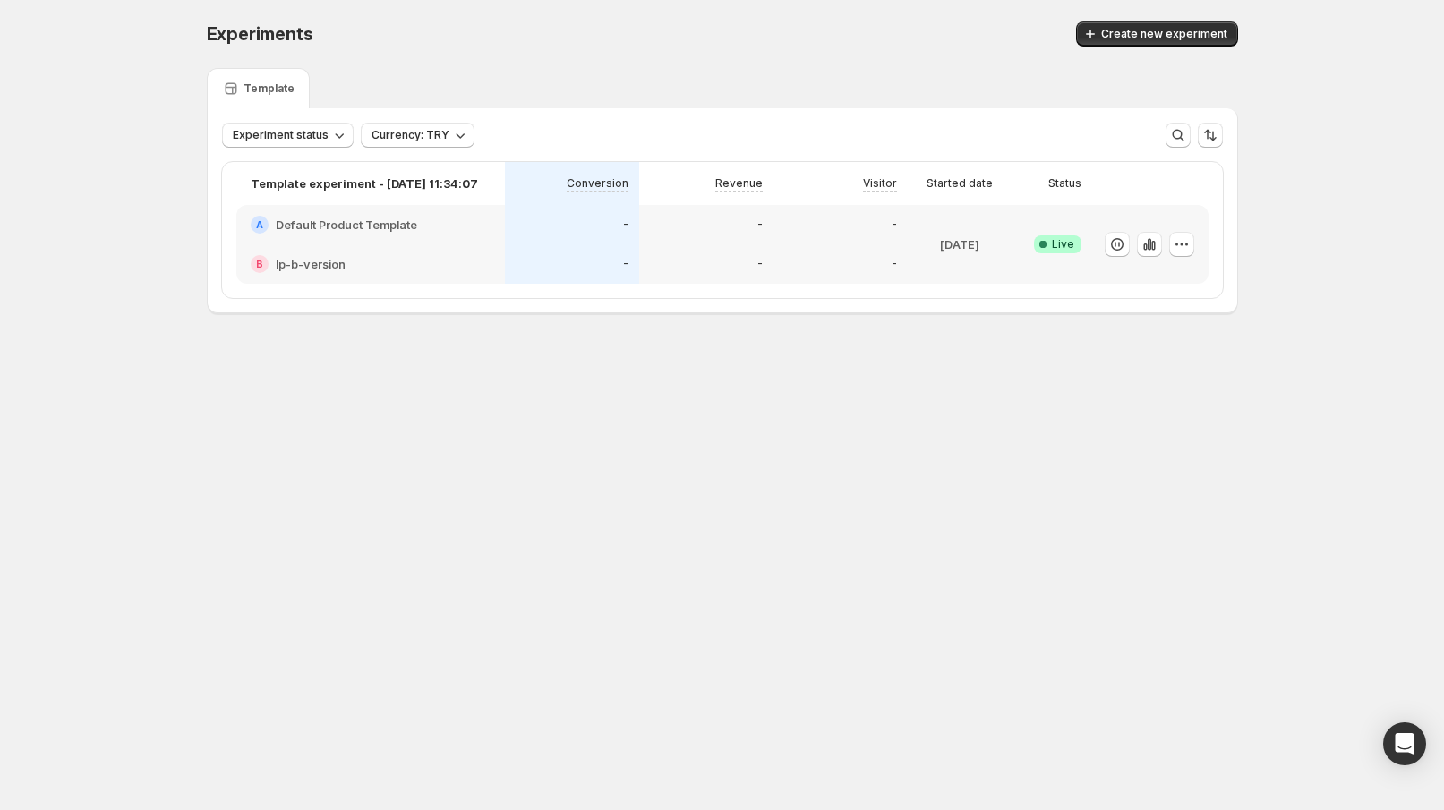
click at [602, 424] on body "Experiments. This page is ready Experiments Create new experiment Template Expe…" at bounding box center [722, 405] width 1444 height 810
